Goal: Task Accomplishment & Management: Use online tool/utility

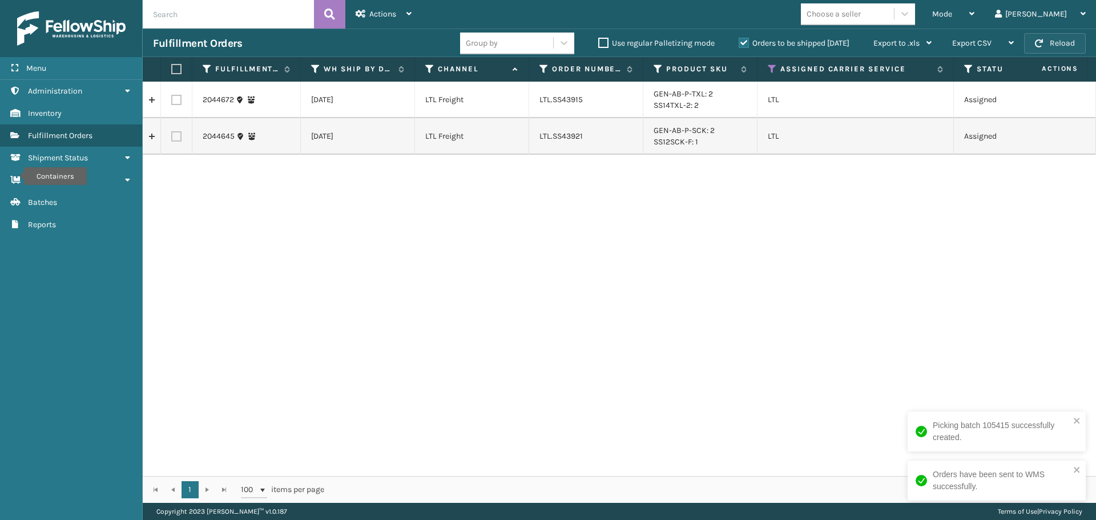
click at [1054, 46] on button "Reload" at bounding box center [1055, 43] width 62 height 21
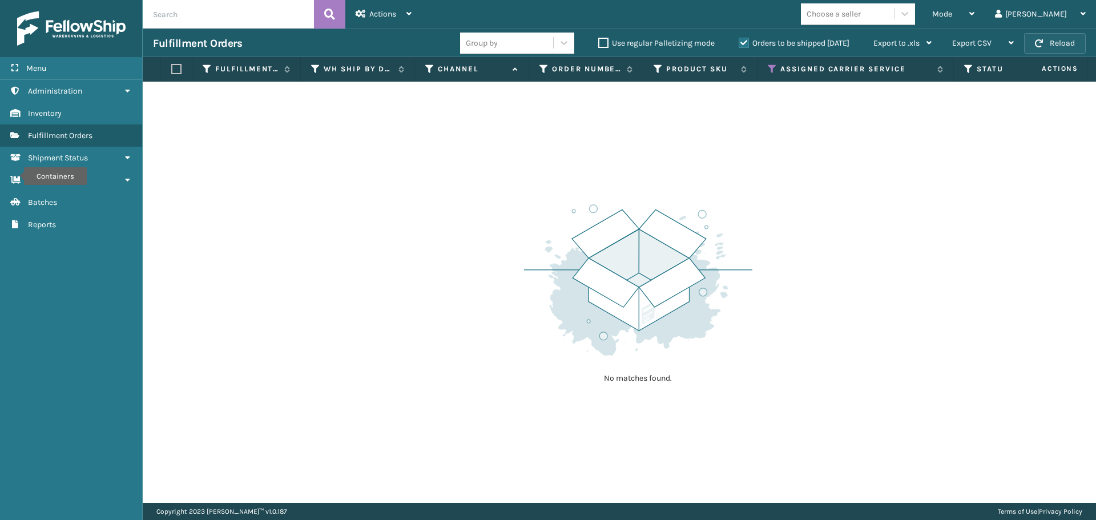
click at [1057, 45] on button "Reload" at bounding box center [1055, 43] width 62 height 21
click at [974, 23] on div "Mode" at bounding box center [953, 14] width 42 height 29
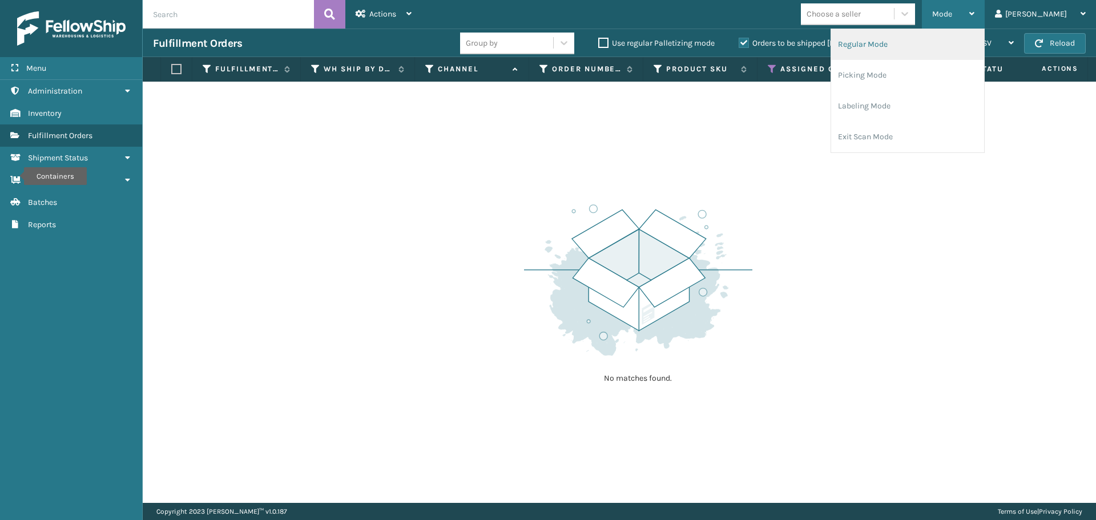
click at [917, 45] on li "Regular Mode" at bounding box center [907, 44] width 153 height 31
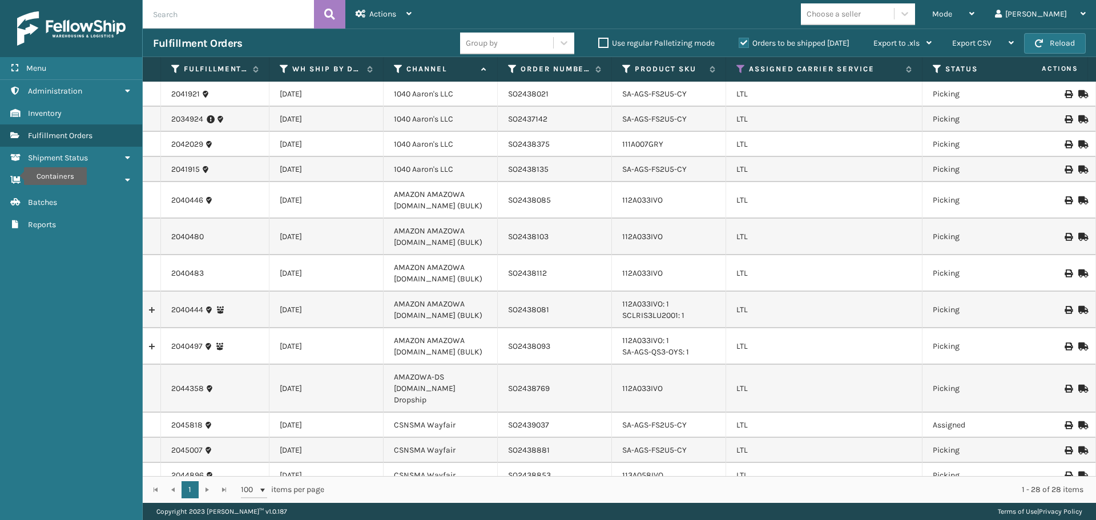
click at [771, 6] on div "Mode Regular Mode Picking Mode Labeling Mode Exit Scan Mode Choose a seller [PE…" at bounding box center [759, 14] width 674 height 29
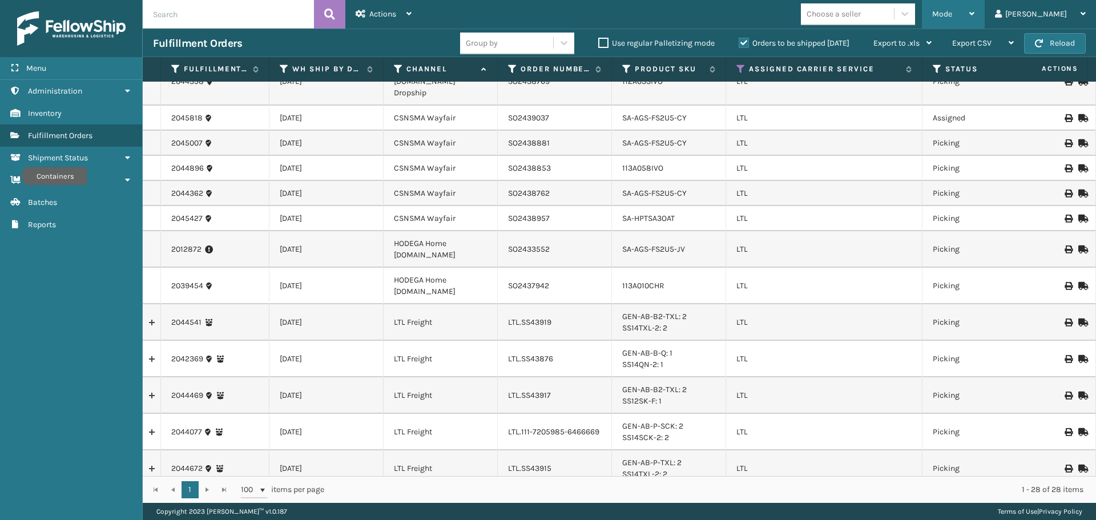
click at [952, 9] on span "Mode" at bounding box center [942, 14] width 20 height 10
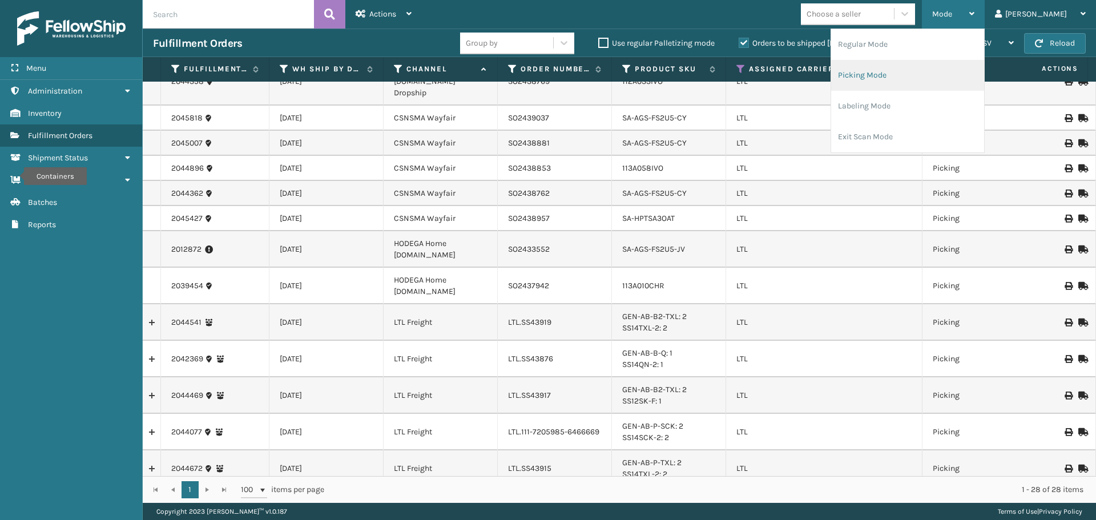
click at [949, 70] on li "Picking Mode" at bounding box center [907, 75] width 153 height 31
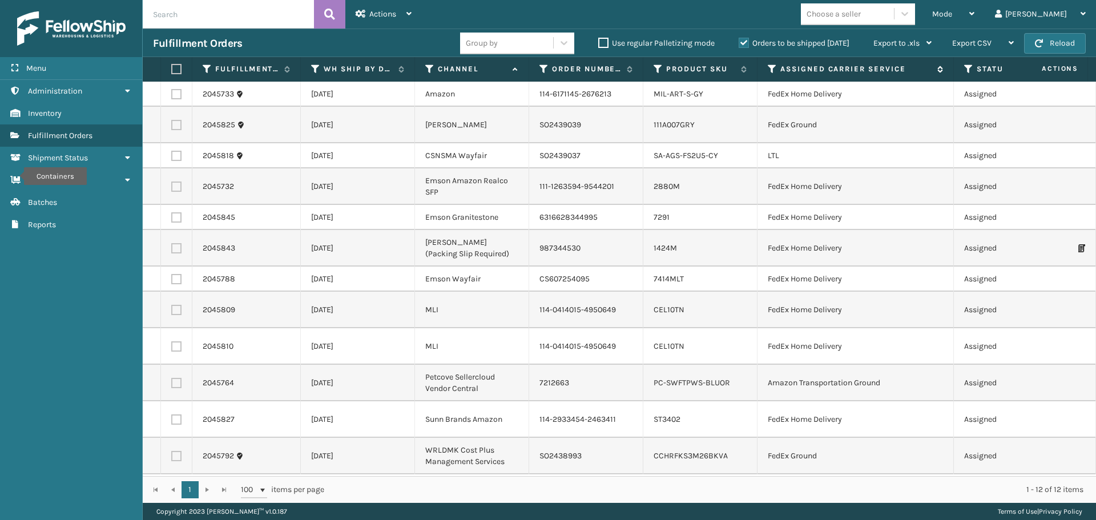
click at [768, 67] on icon at bounding box center [772, 69] width 9 height 10
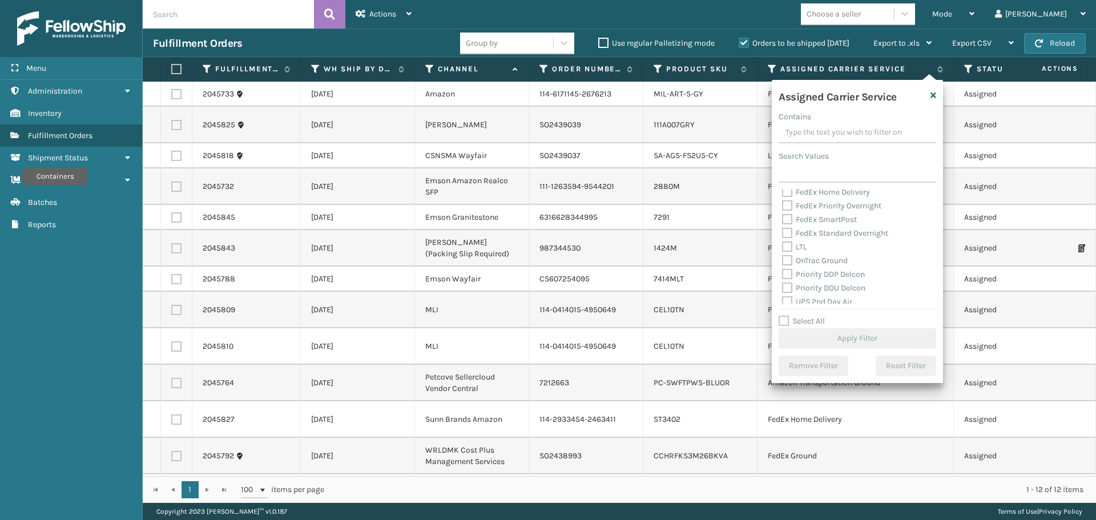
scroll to position [114, 0]
click at [784, 246] on label "LTL" at bounding box center [794, 246] width 25 height 10
click at [783, 246] on input "LTL" at bounding box center [782, 243] width 1 height 7
checkbox input "true"
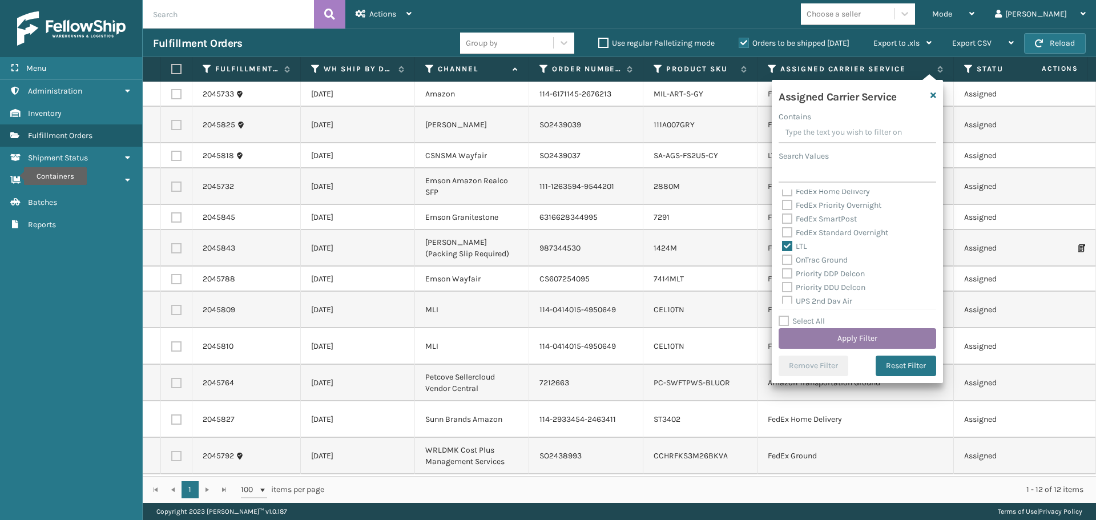
click at [821, 340] on button "Apply Filter" at bounding box center [858, 338] width 158 height 21
